Goal: Task Accomplishment & Management: Use online tool/utility

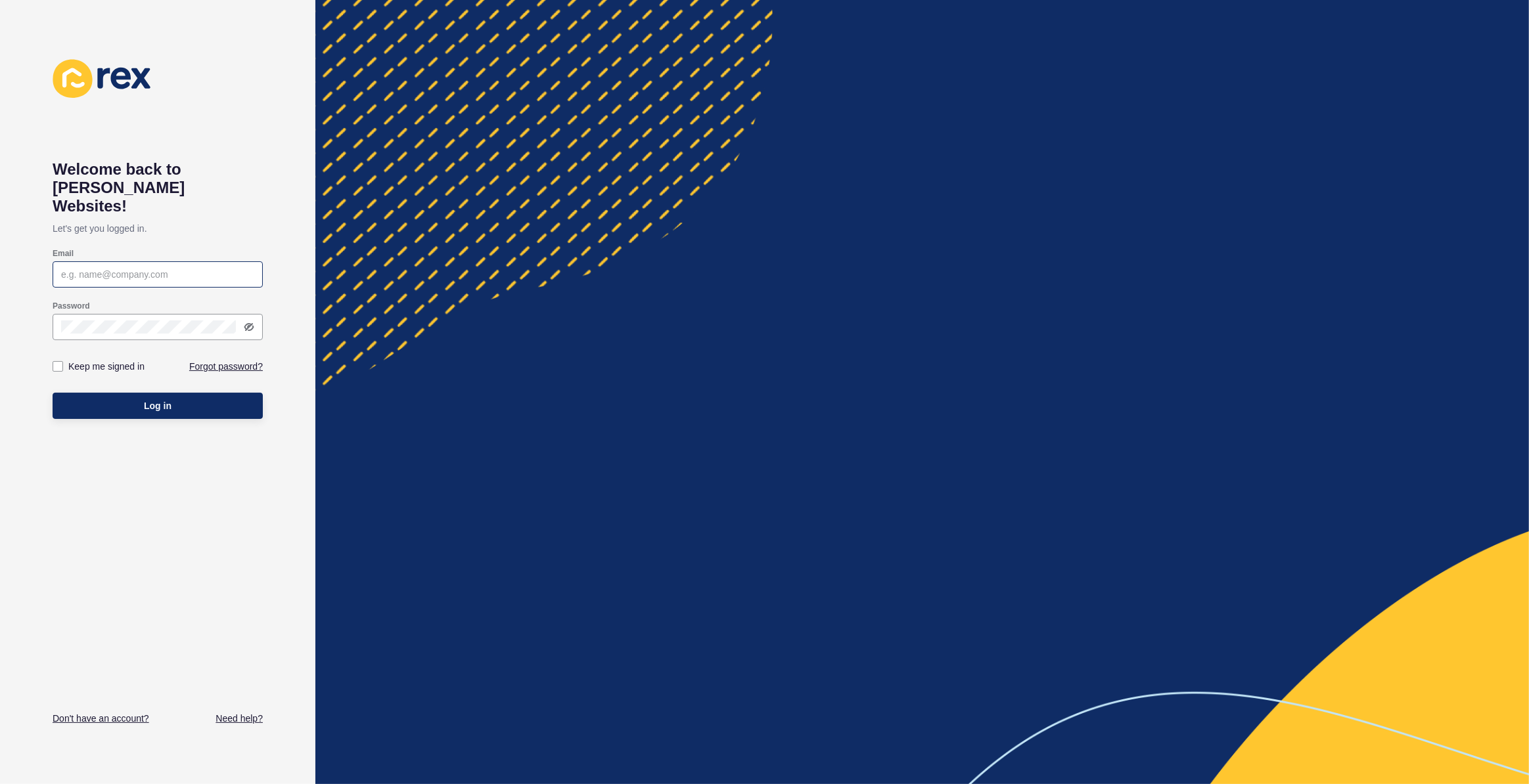
type input "[EMAIL_ADDRESS][PERSON_NAME][DOMAIN_NAME]"
click at [246, 322] on icon at bounding box center [249, 327] width 10 height 10
click at [56, 362] on label at bounding box center [57, 367] width 10 height 10
click at [56, 362] on input "Keep me signed in" at bounding box center [59, 367] width 9 height 9
click at [57, 359] on div "Keep me signed in" at bounding box center [105, 366] width 105 height 15
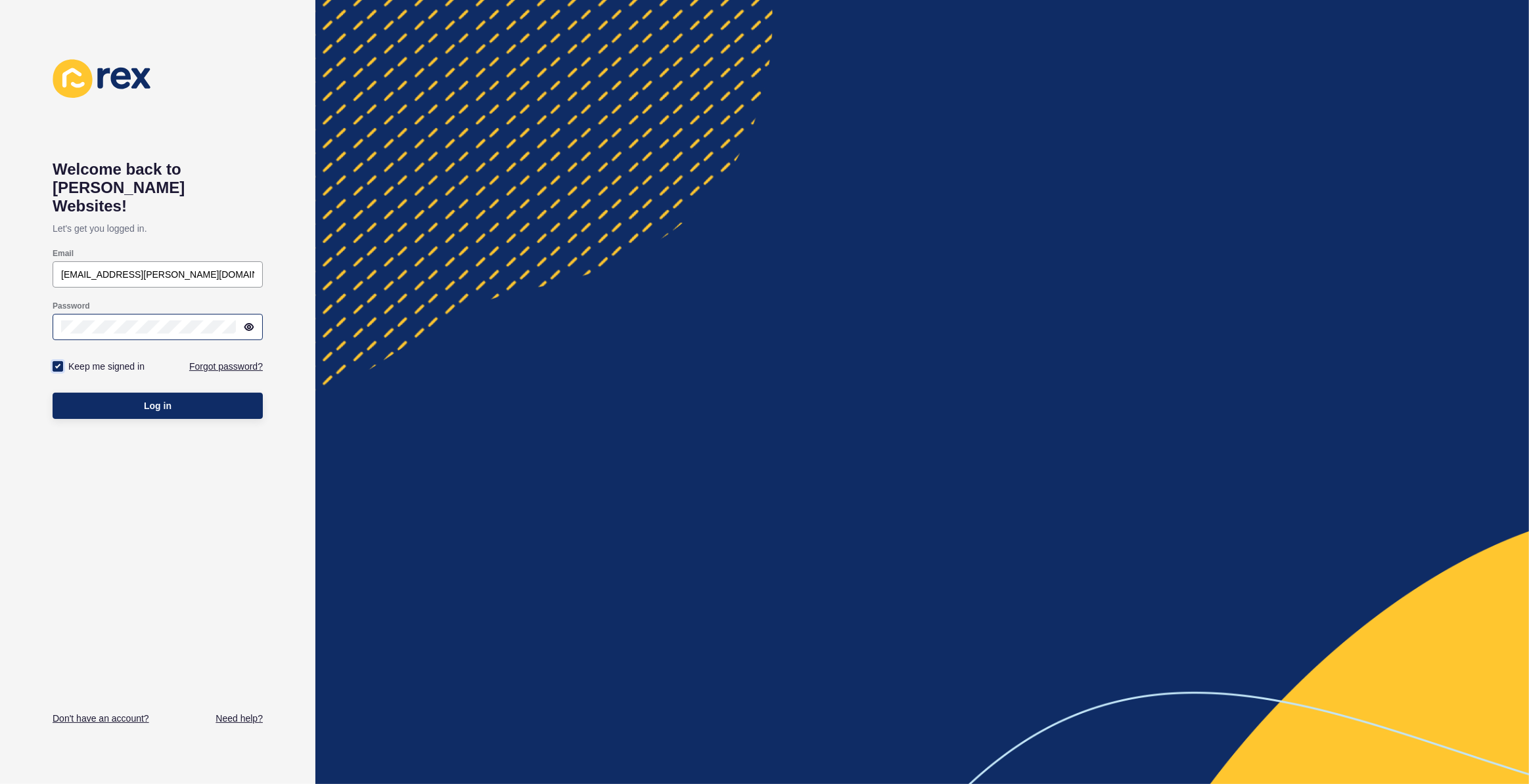
click at [57, 362] on label at bounding box center [57, 367] width 10 height 10
click at [57, 362] on input "Keep me signed in" at bounding box center [59, 367] width 9 height 9
checkbox input "false"
click at [69, 392] on button "Log in" at bounding box center [157, 405] width 210 height 27
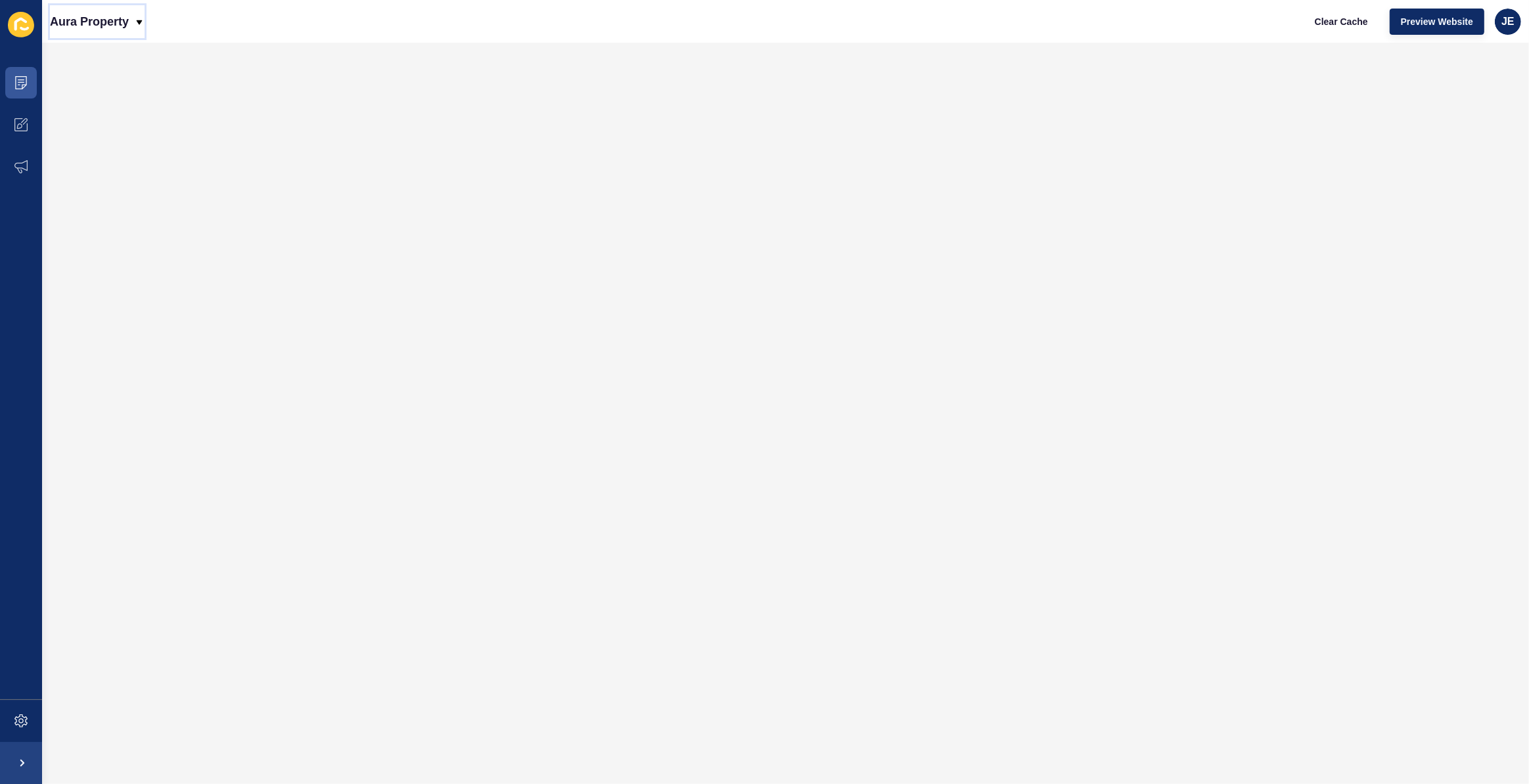
click at [118, 24] on p "Aura Property" at bounding box center [89, 21] width 79 height 33
click at [87, 92] on div "Back to website list" at bounding box center [108, 89] width 94 height 24
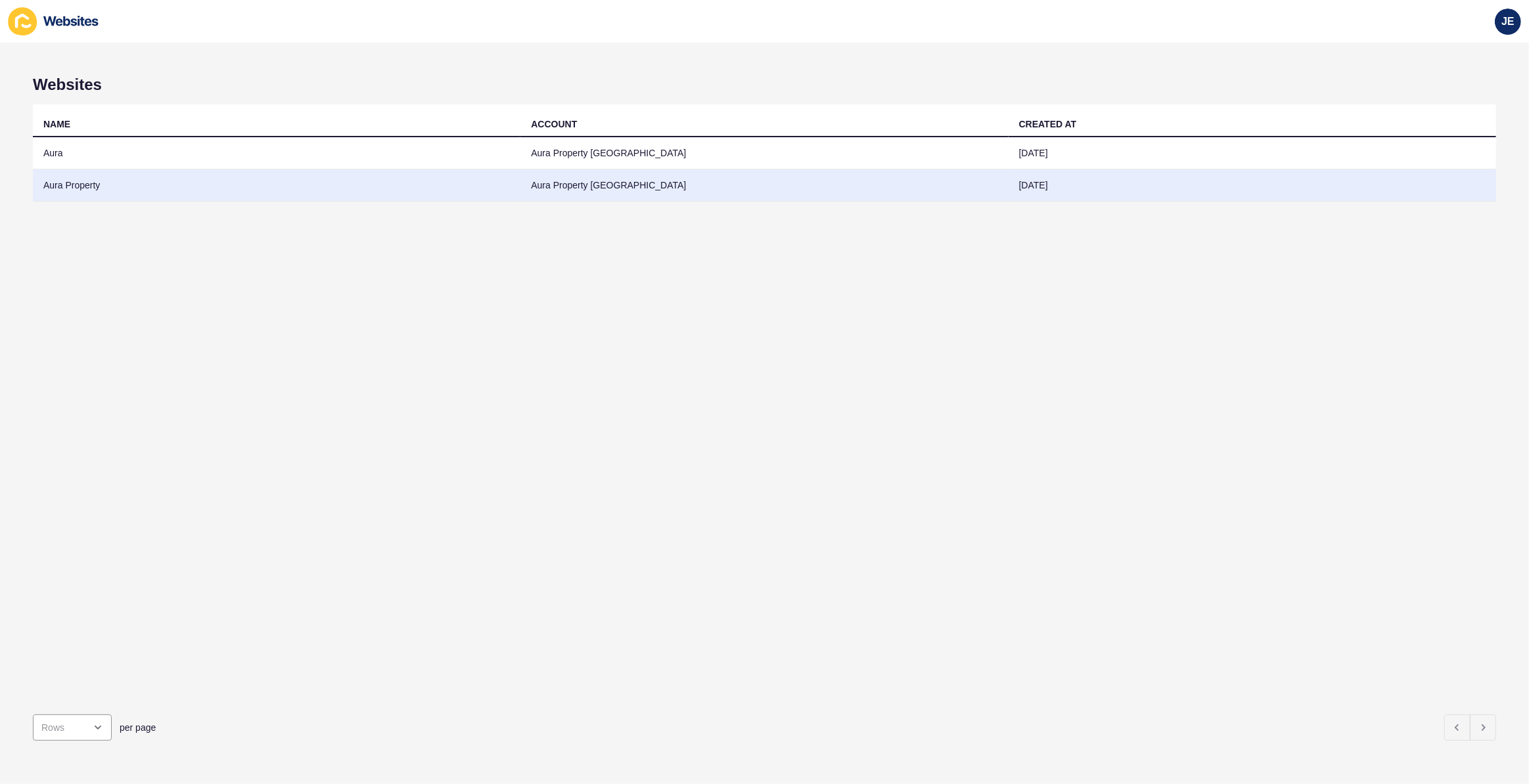
click at [93, 184] on td "Aura Property" at bounding box center [276, 186] width 488 height 33
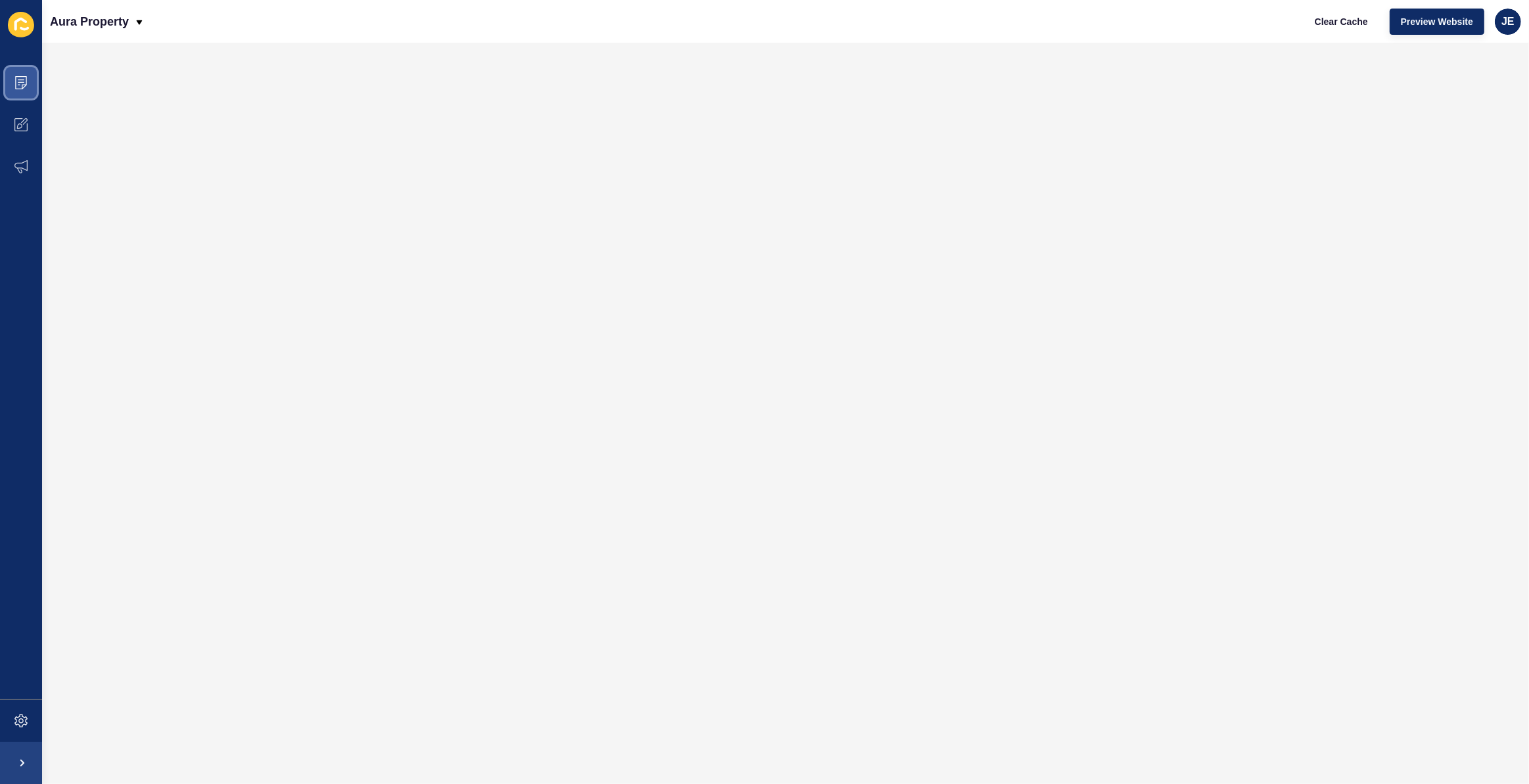
click at [18, 90] on span at bounding box center [21, 82] width 42 height 42
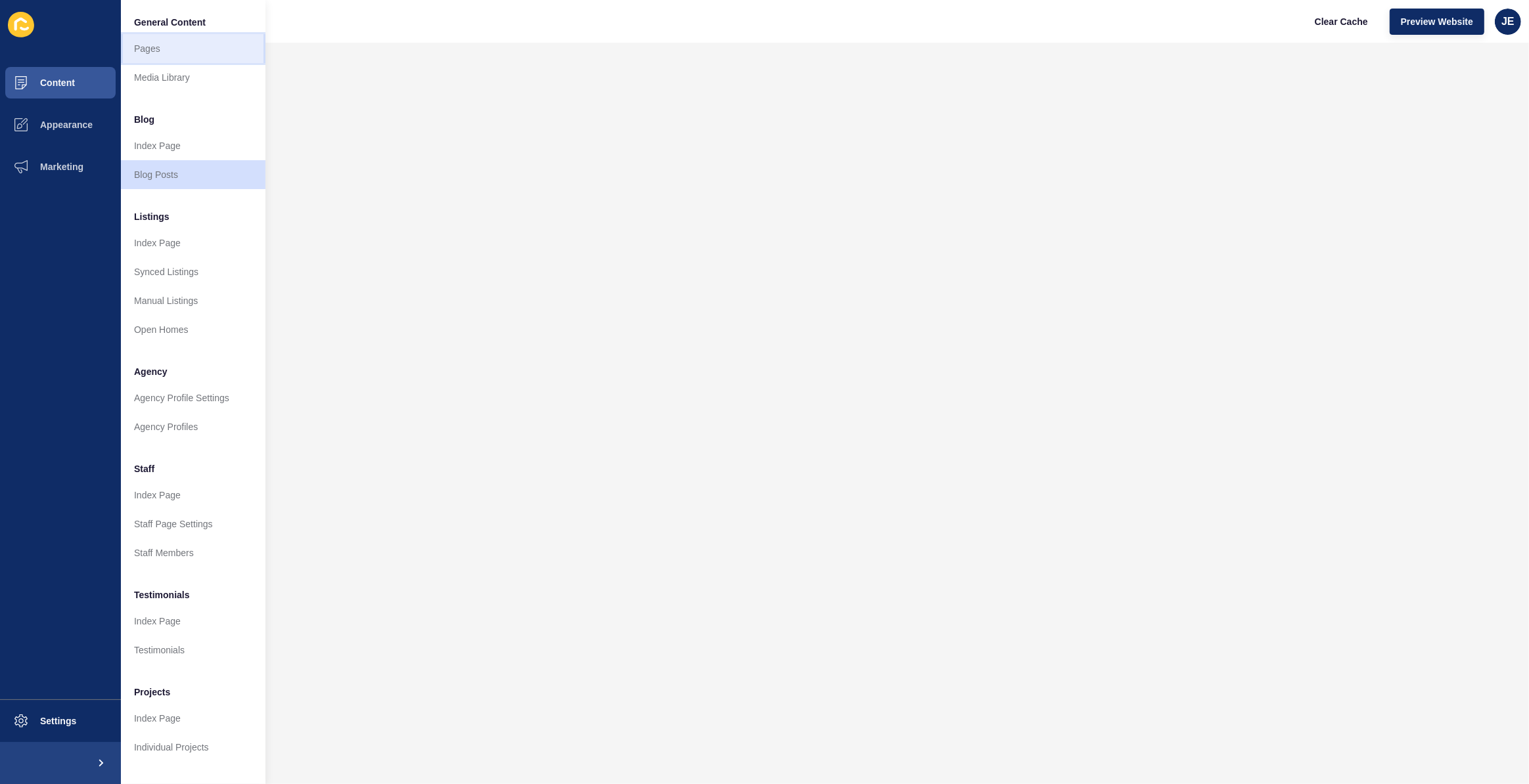
click at [161, 54] on link "Pages" at bounding box center [193, 49] width 145 height 29
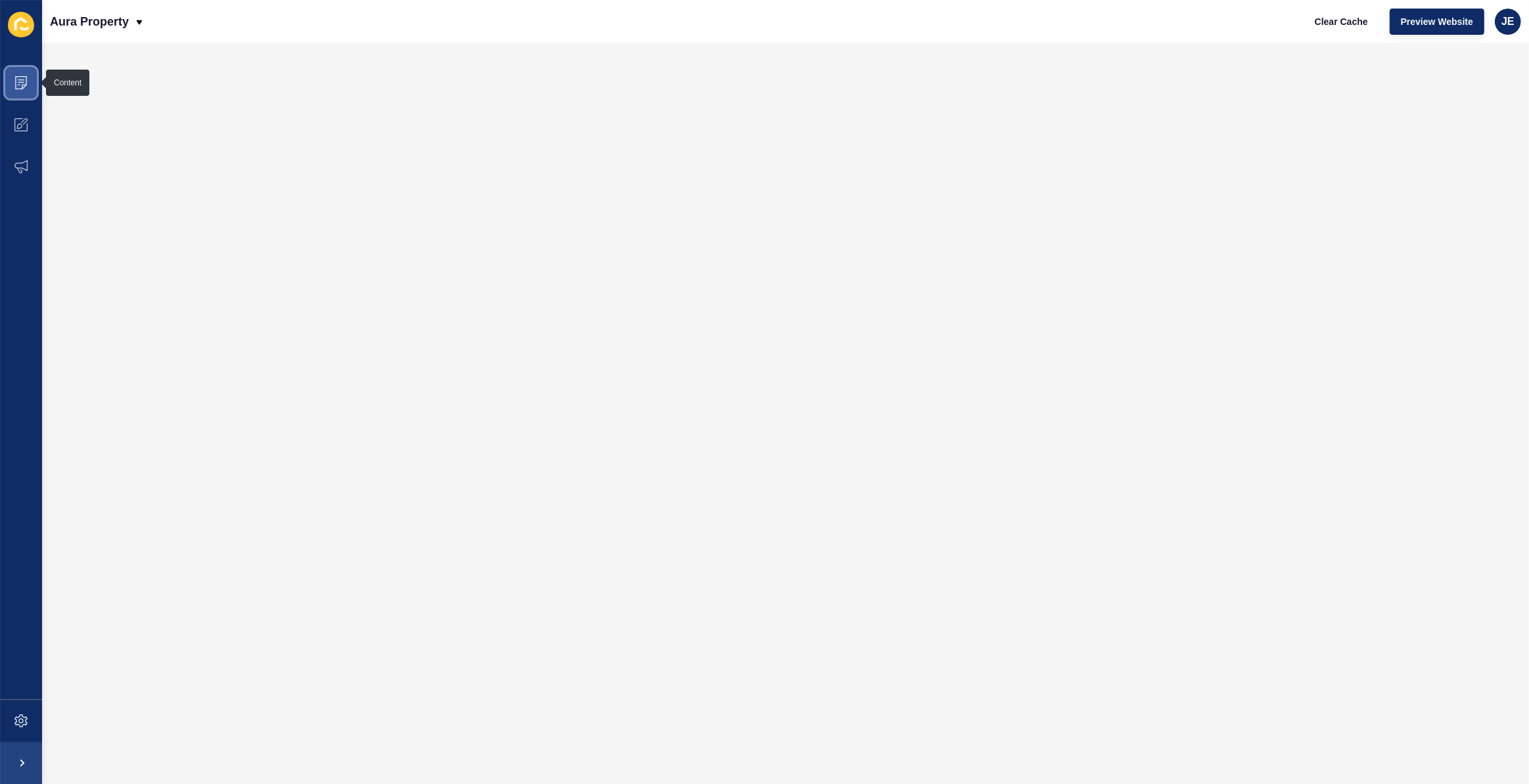
click at [28, 78] on span at bounding box center [21, 82] width 42 height 42
click at [1341, 26] on span "Clear Cache" at bounding box center [1341, 21] width 53 height 13
click at [1419, 21] on span "Preview Website" at bounding box center [1436, 21] width 72 height 13
